Goal: Task Accomplishment & Management: Complete application form

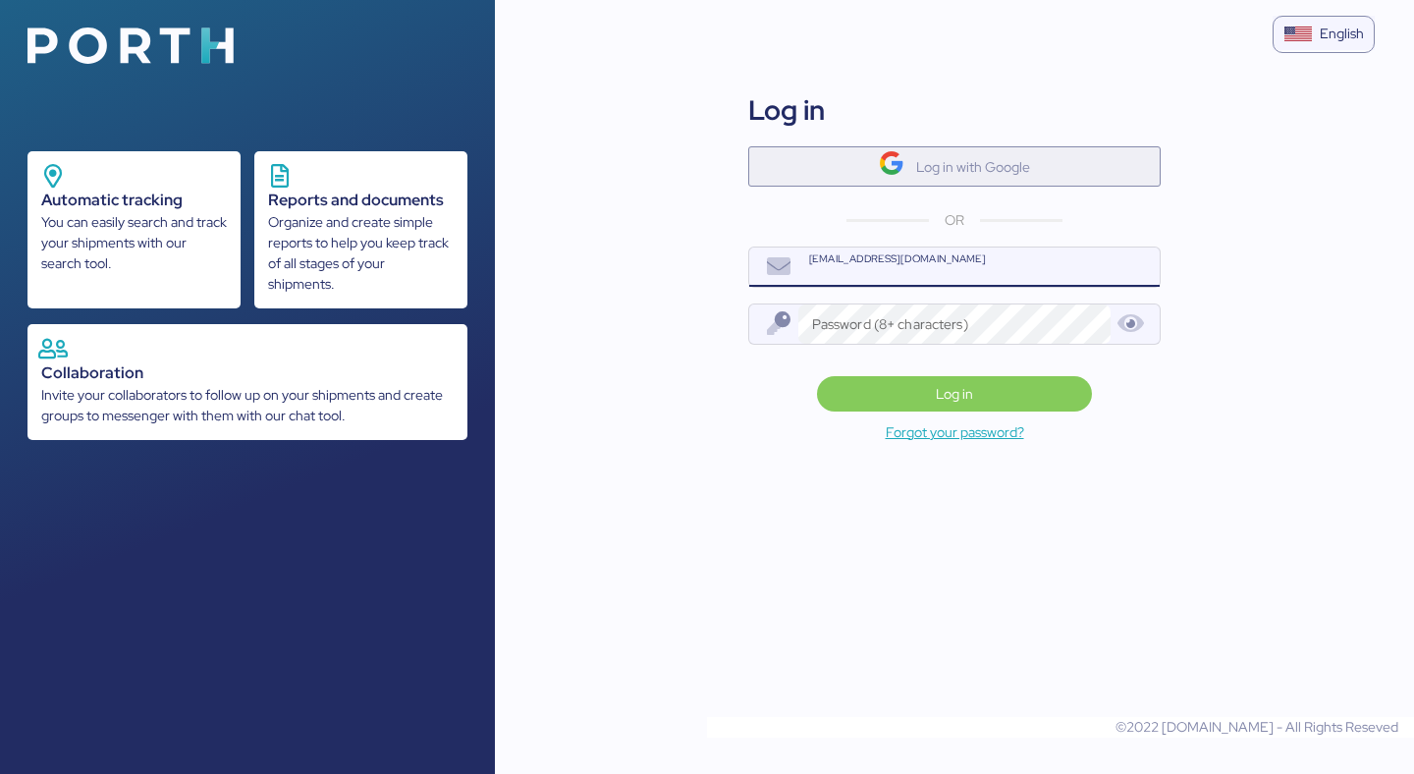
click at [936, 148] on span "Log in with Google" at bounding box center [954, 166] width 412 height 40
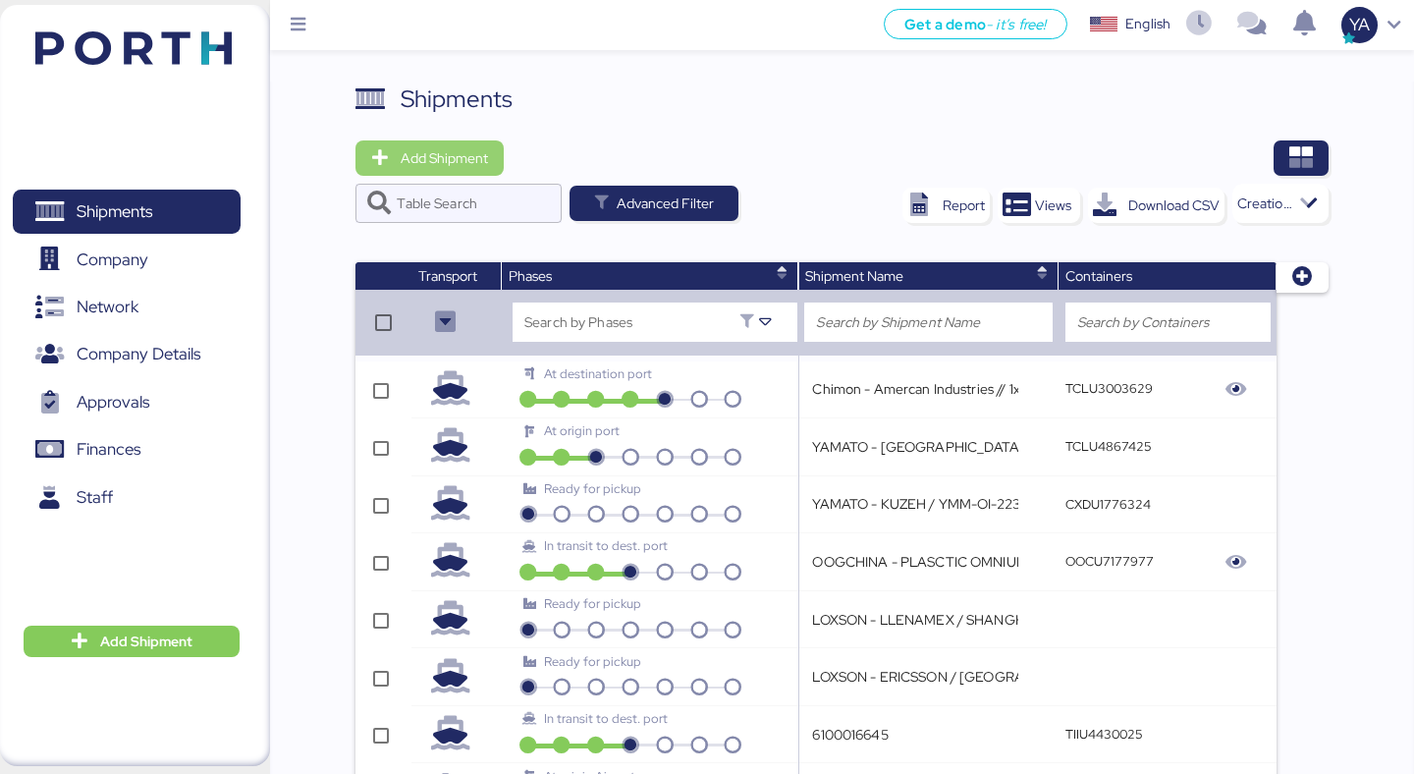
click at [409, 170] on span "Add Shipment" at bounding box center [429, 157] width 117 height 27
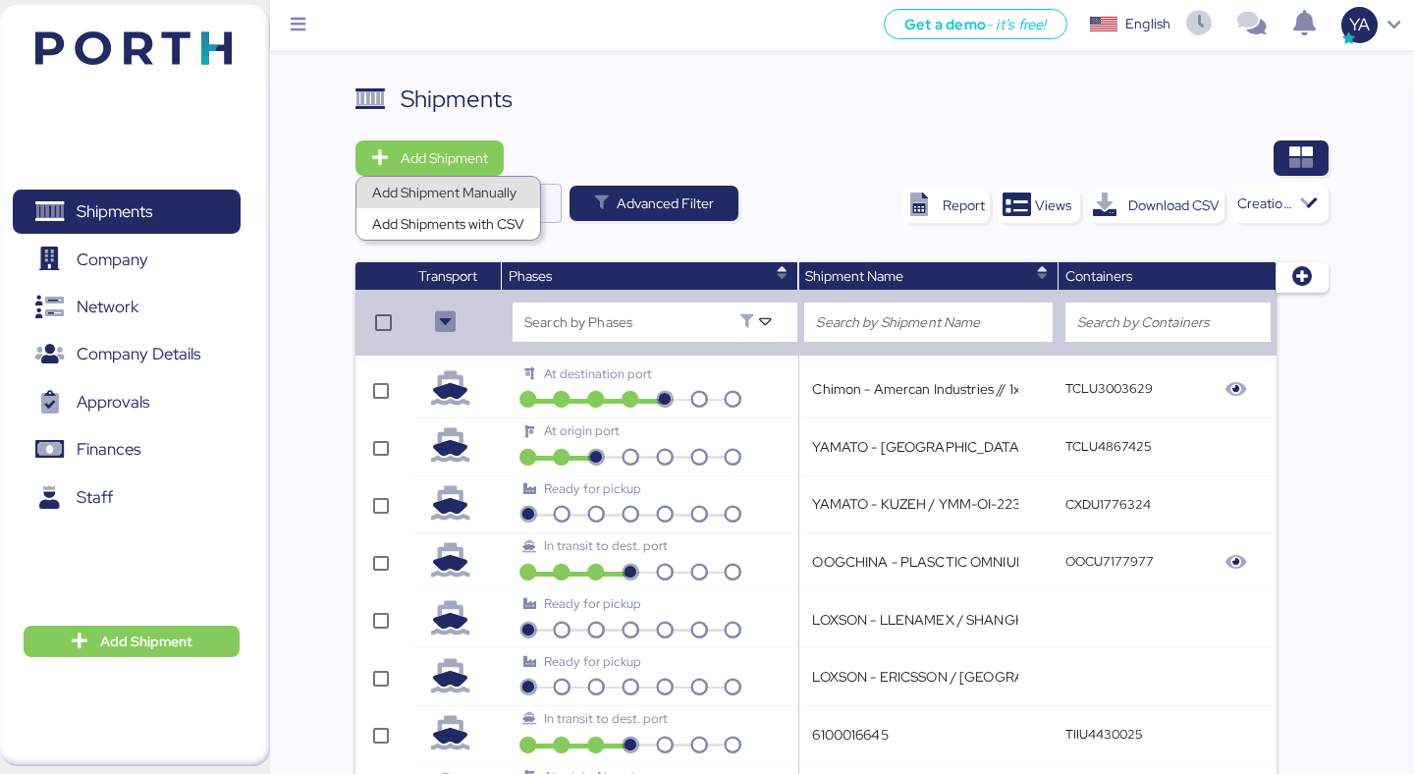
click at [438, 201] on div "Add Shipment Manually" at bounding box center [448, 192] width 152 height 27
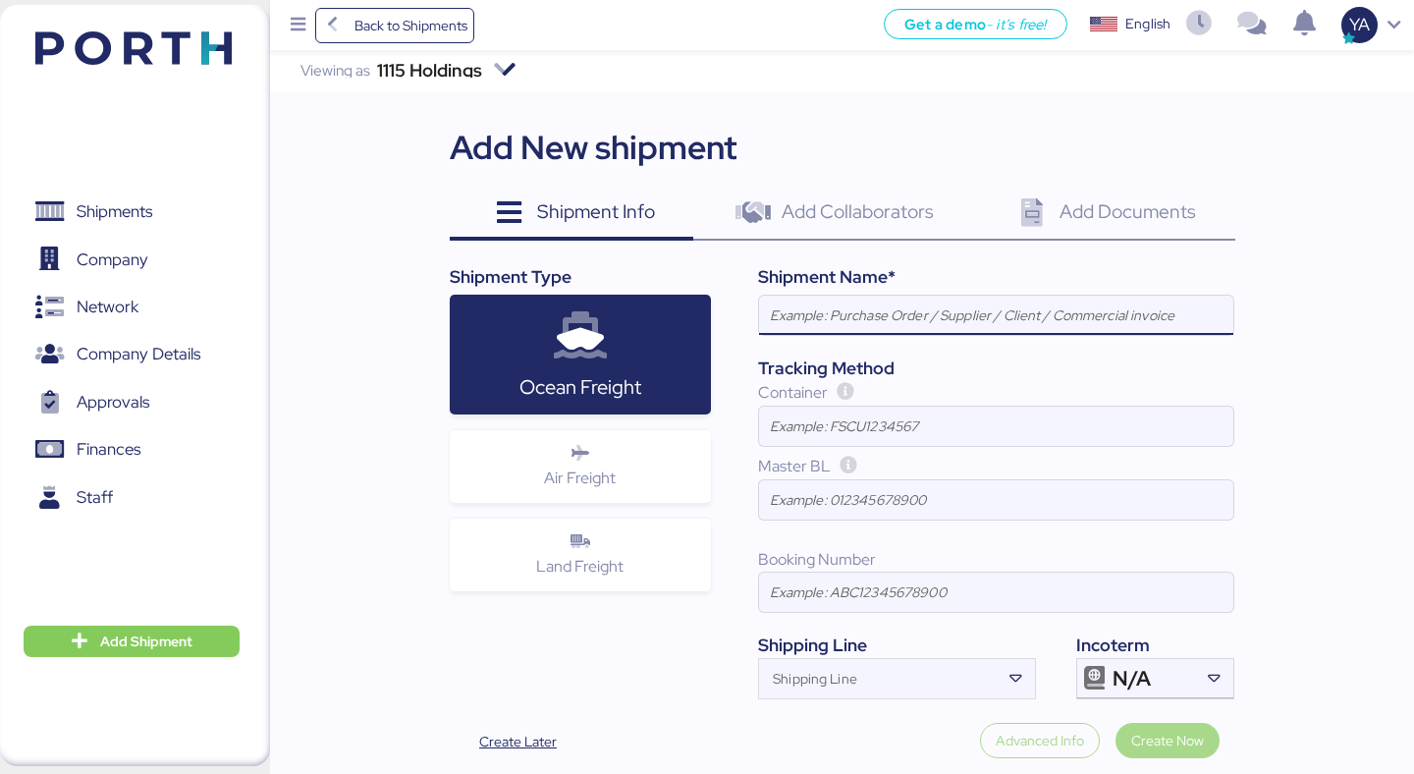
click at [484, 64] on div "Viewing as 1115 Holdings" at bounding box center [409, 70] width 238 height 41
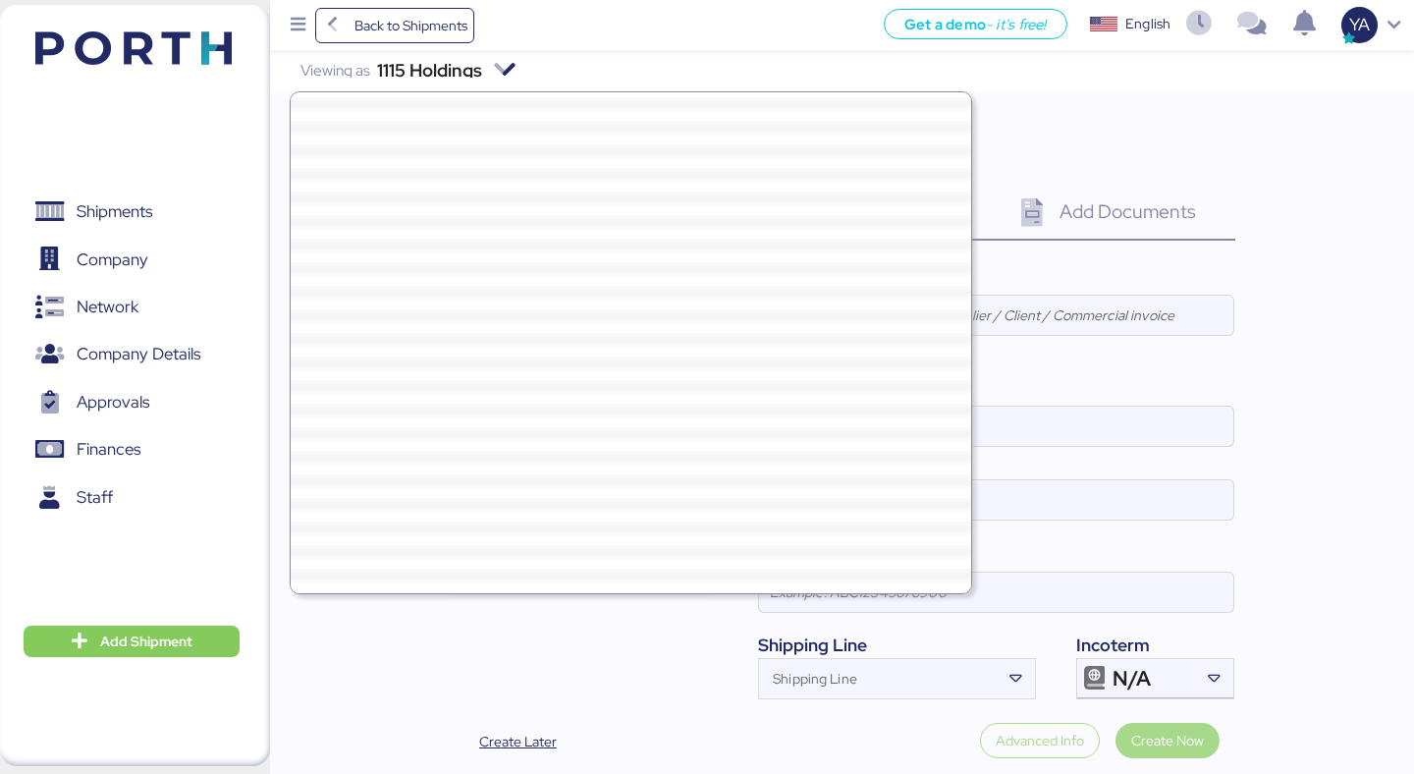
scroll to position [54288, 0]
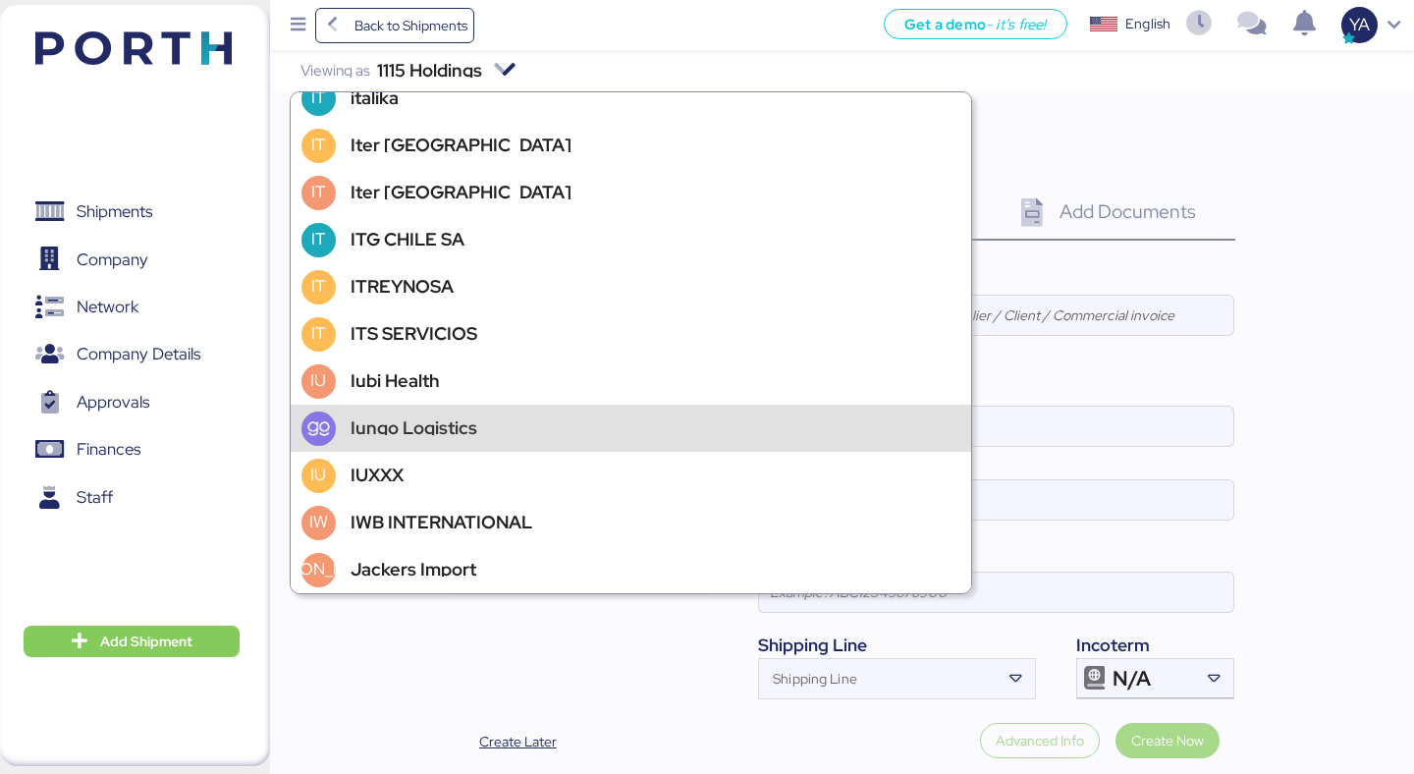
click at [446, 446] on div "Iungo Logistics" at bounding box center [631, 428] width 680 height 47
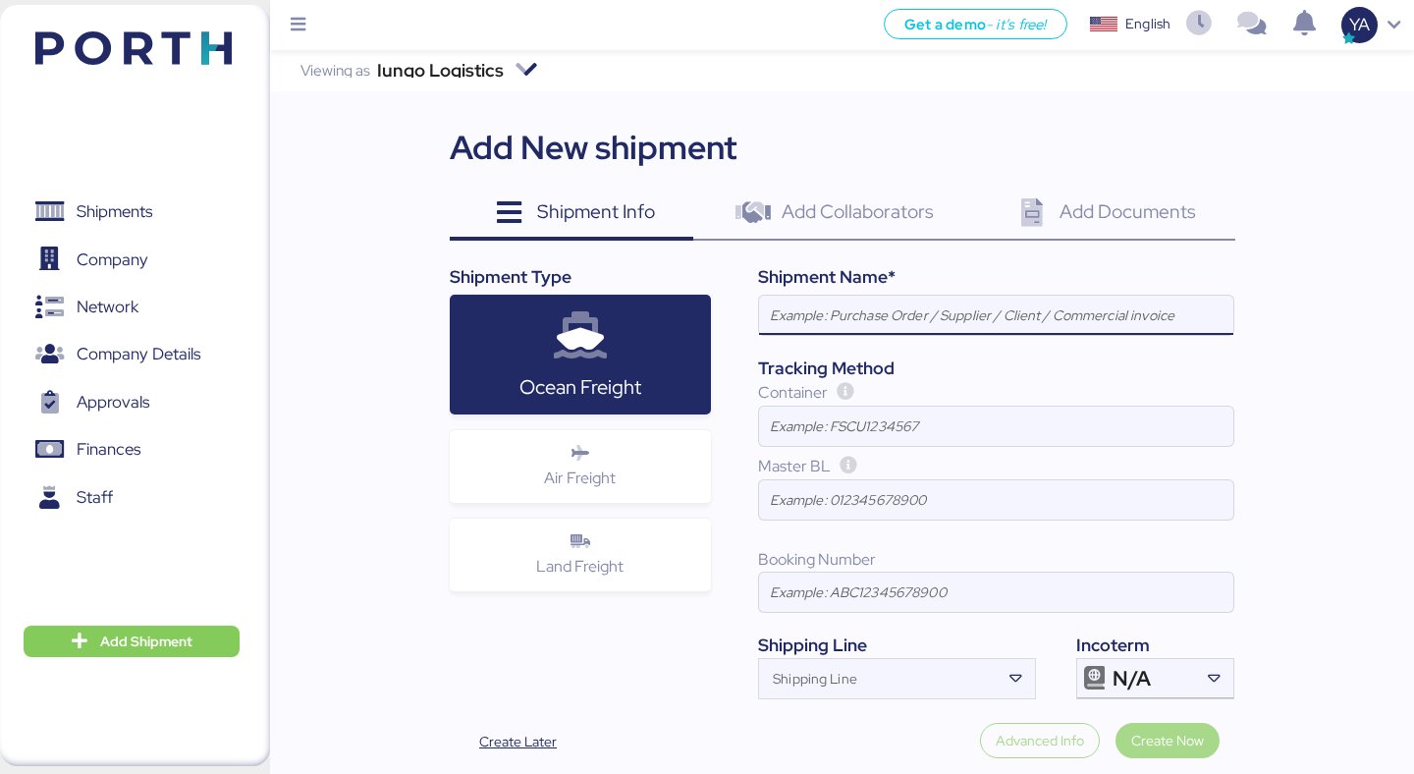
click at [846, 326] on input at bounding box center [996, 315] width 474 height 39
type input "MAGICAL - LIXIL //"
